Goal: Task Accomplishment & Management: Complete application form

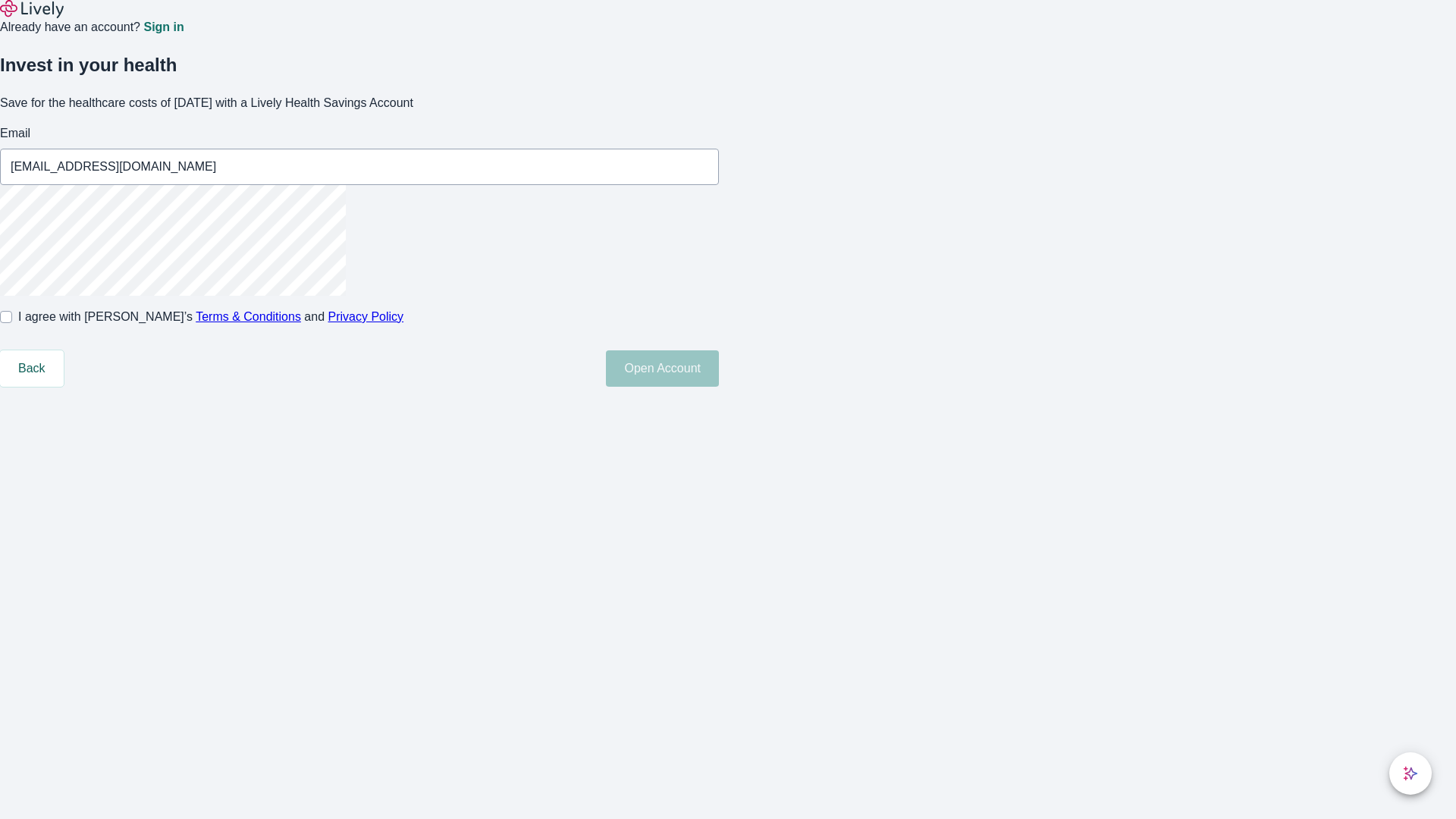
click at [12, 323] on input "I agree with Lively’s Terms & Conditions and Privacy Policy" at bounding box center [6, 316] width 12 height 12
checkbox input "true"
click at [719, 386] on button "Open Account" at bounding box center [662, 368] width 113 height 36
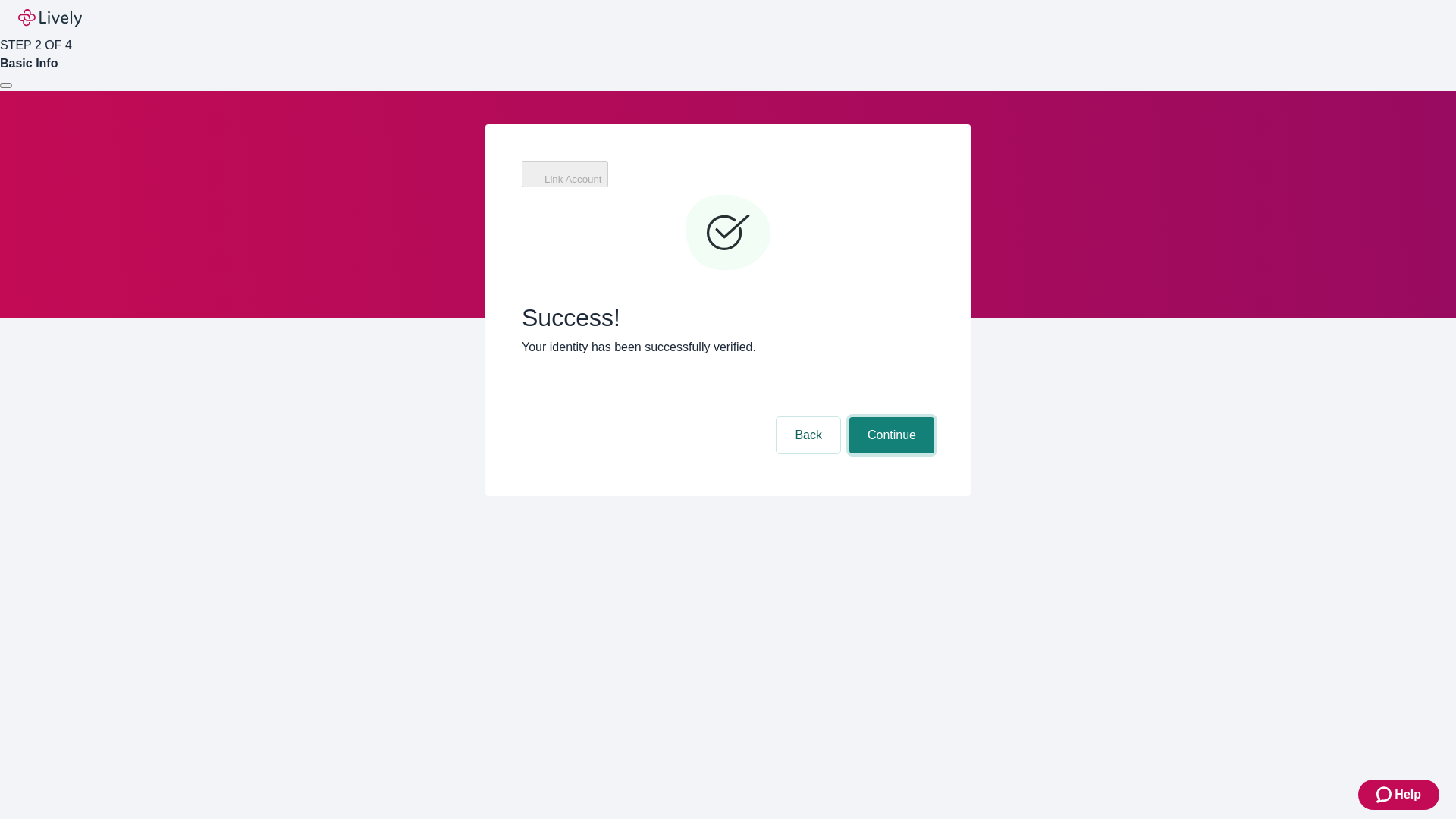
click at [890, 417] on button "Continue" at bounding box center [892, 434] width 85 height 36
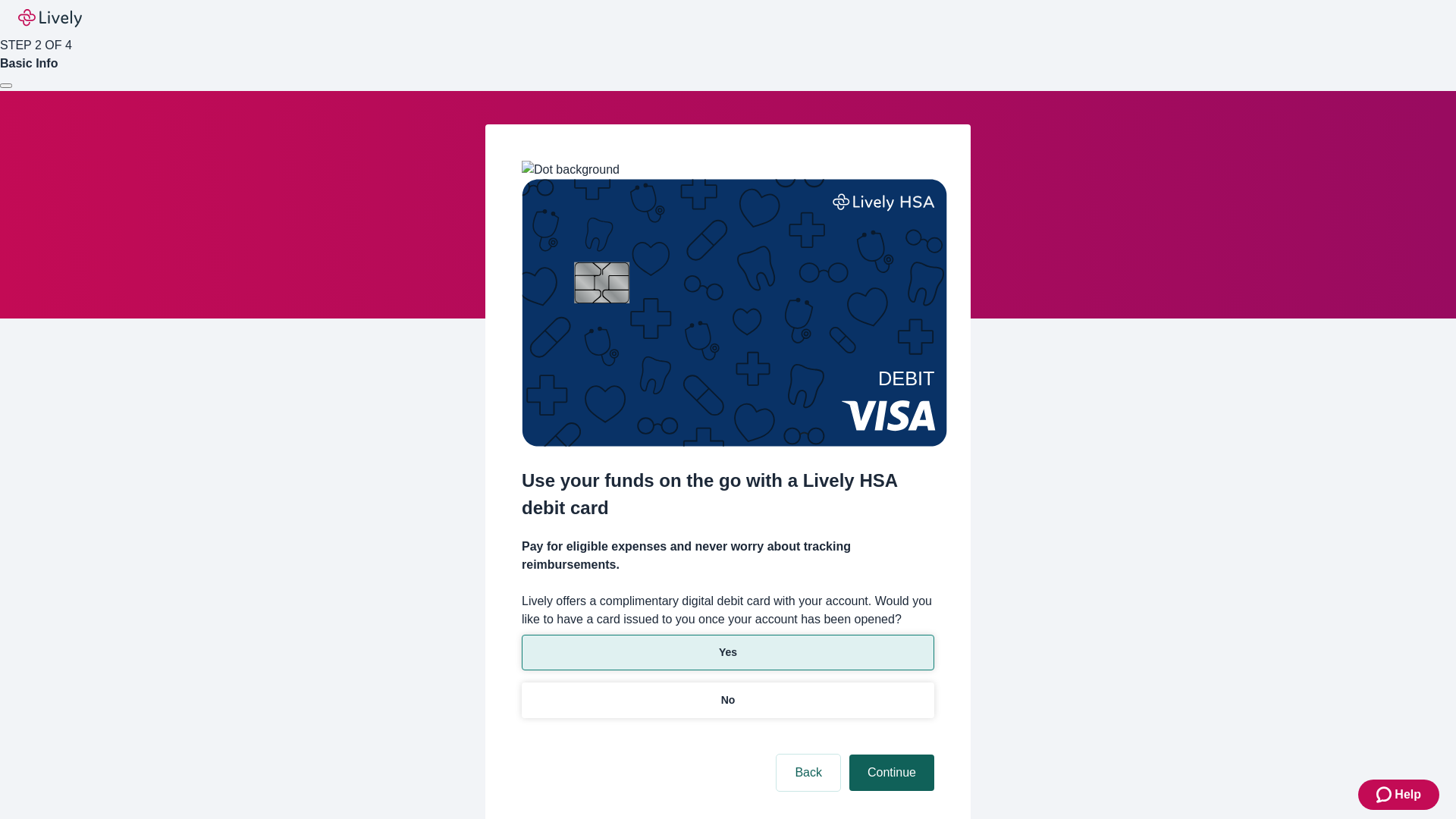
click at [728, 645] on p "Yes" at bounding box center [728, 652] width 18 height 16
click at [890, 754] on button "Continue" at bounding box center [892, 772] width 85 height 36
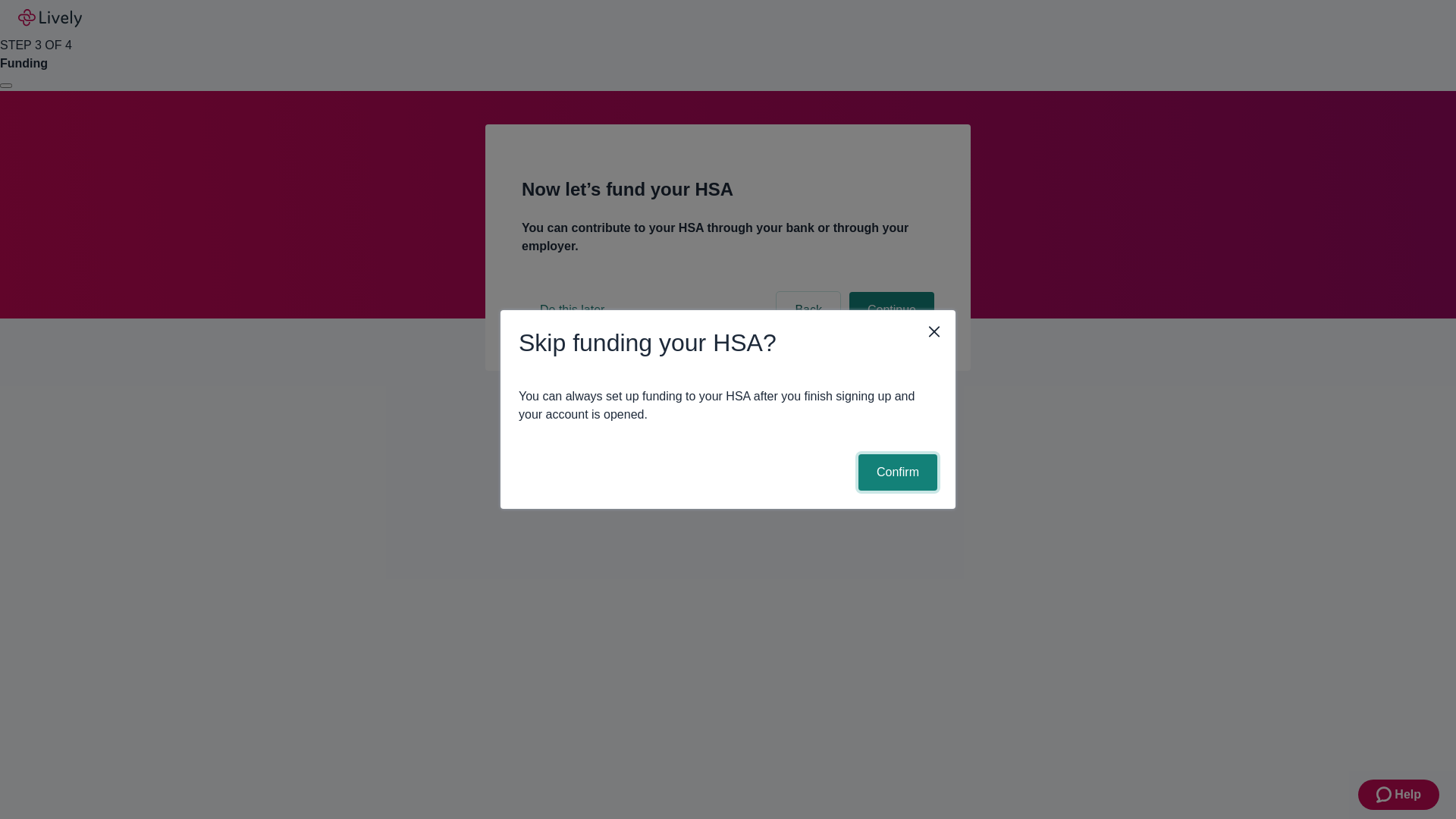
click at [895, 472] on button "Confirm" at bounding box center [898, 472] width 79 height 36
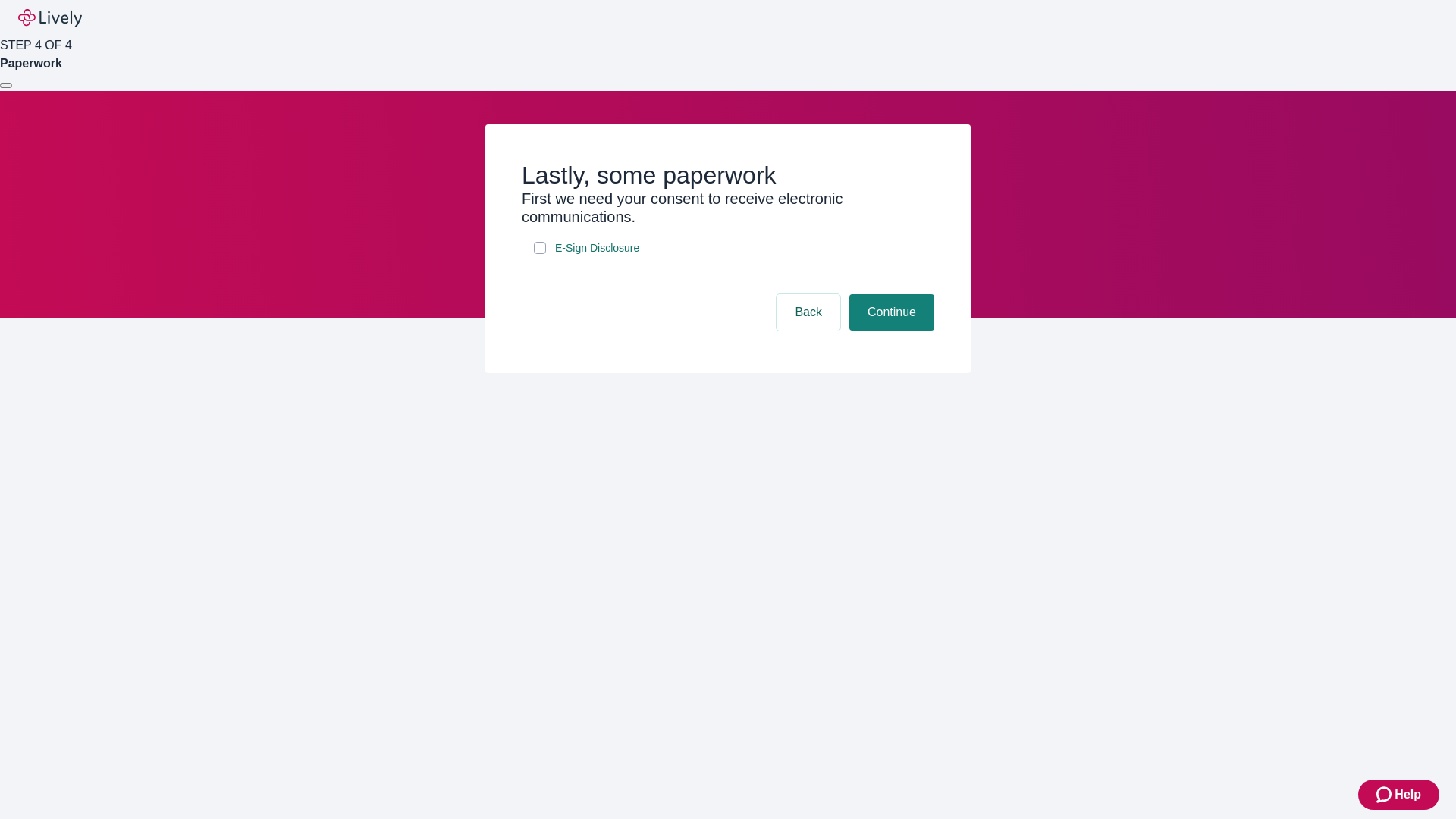
click at [540, 254] on input "E-Sign Disclosure" at bounding box center [539, 247] width 12 height 12
checkbox input "true"
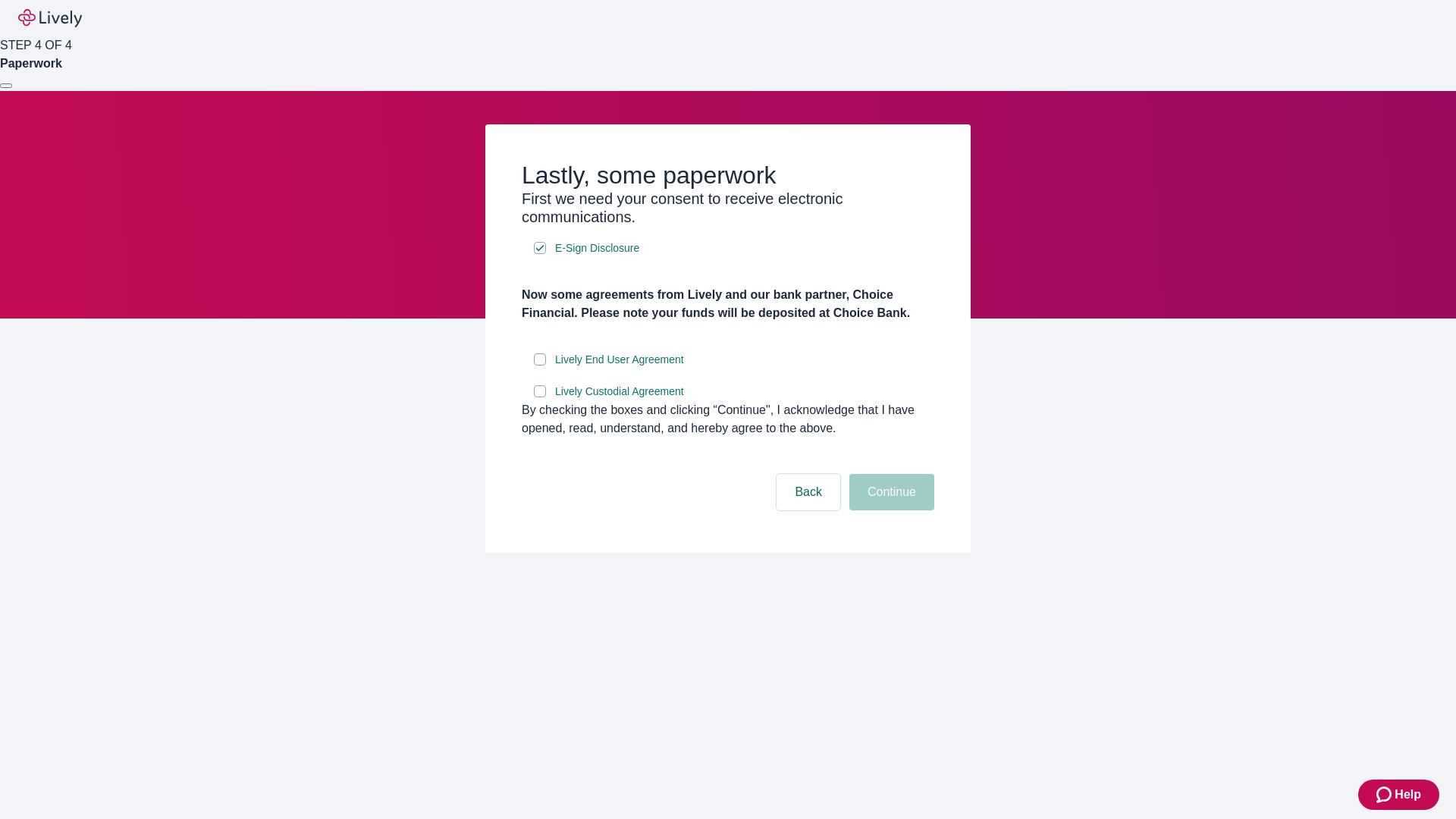
click at [540, 365] on input "Lively End User Agreement" at bounding box center [539, 359] width 12 height 12
checkbox input "true"
click at [540, 398] on input "Lively Custodial Agreement" at bounding box center [539, 391] width 12 height 12
checkbox input "true"
click at [890, 510] on button "Continue" at bounding box center [892, 492] width 85 height 36
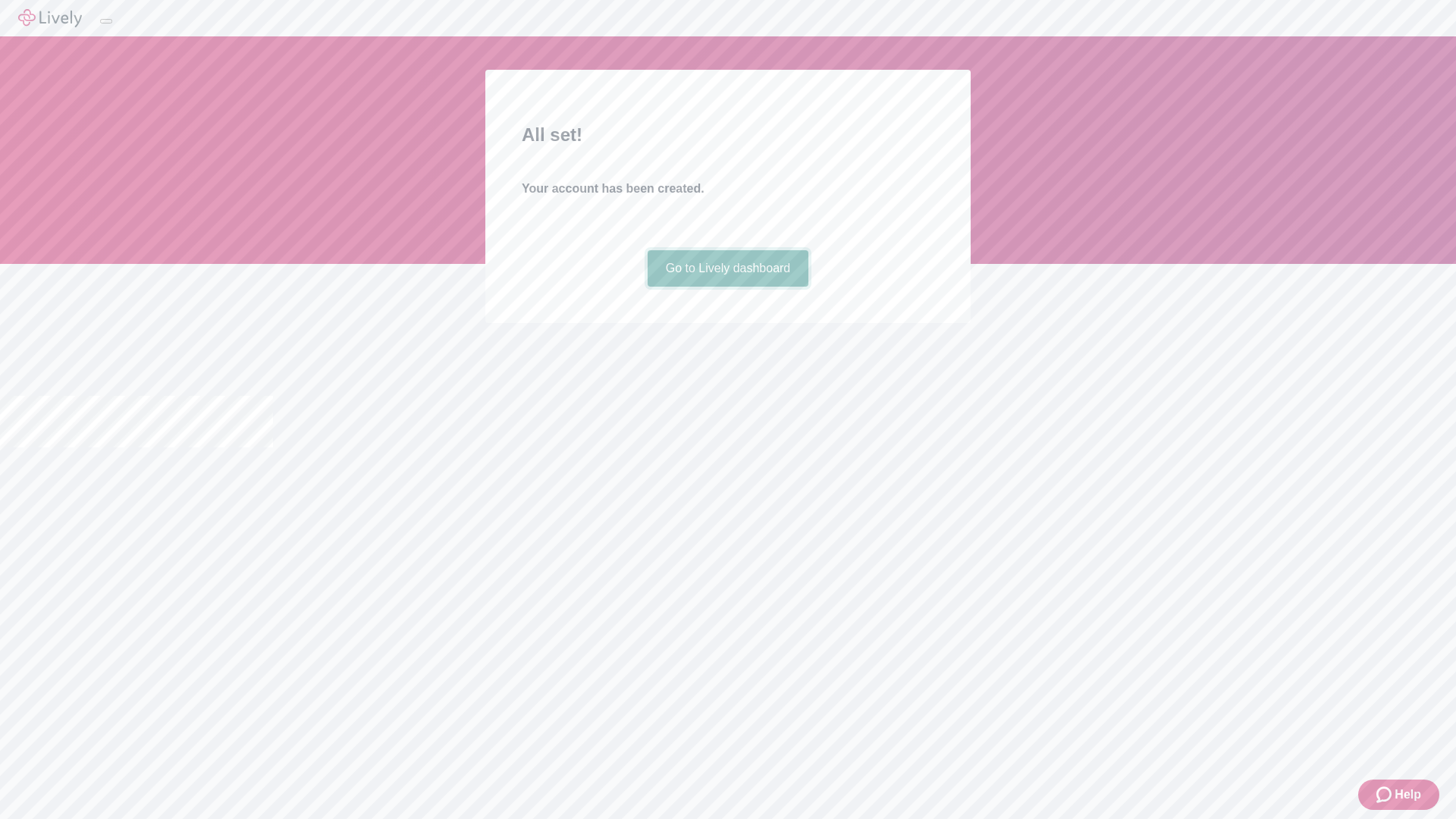
click at [728, 287] on link "Go to Lively dashboard" at bounding box center [728, 267] width 161 height 36
